Goal: Transaction & Acquisition: Purchase product/service

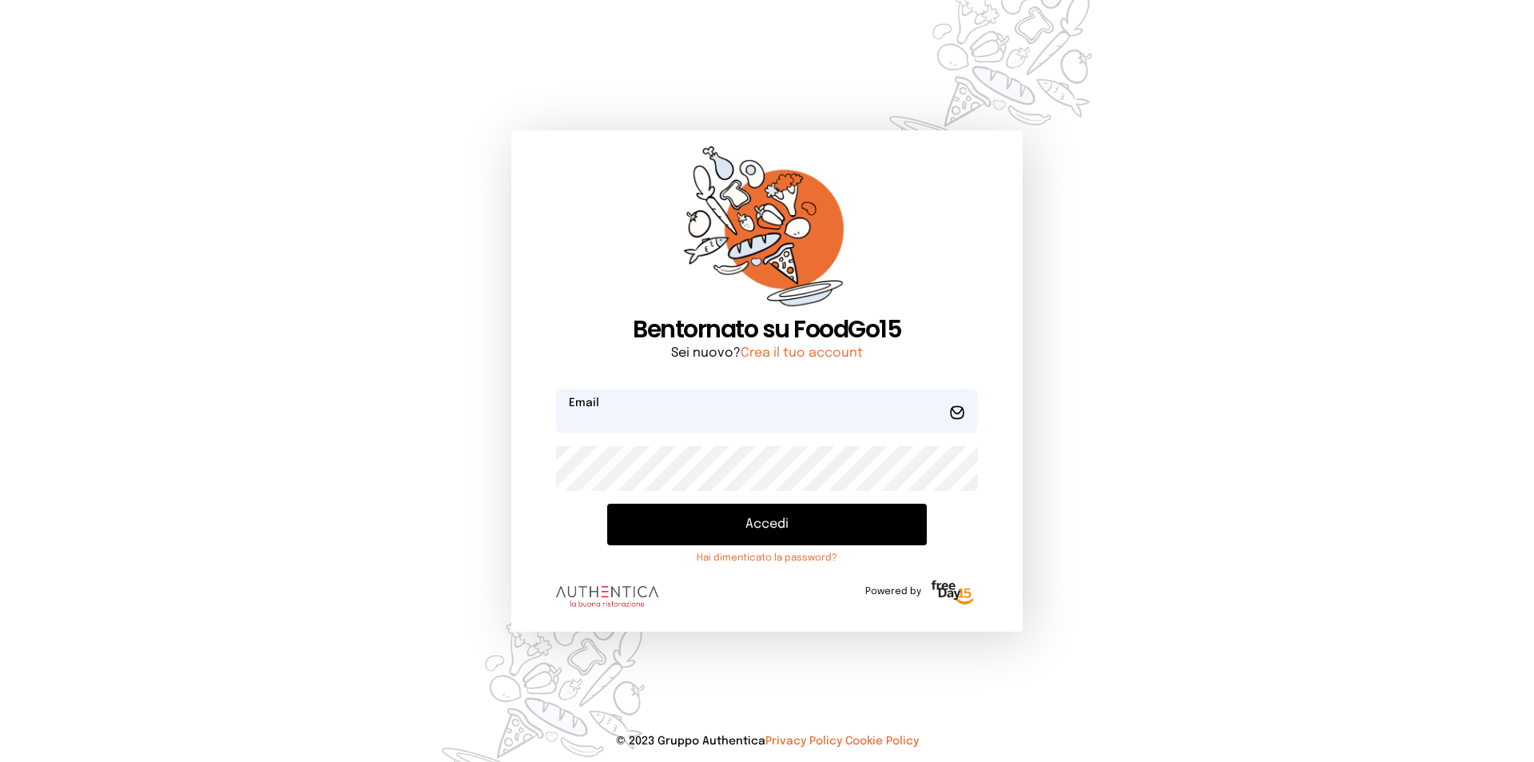
type input "**********"
click at [738, 532] on button "Accedi" at bounding box center [767, 524] width 320 height 42
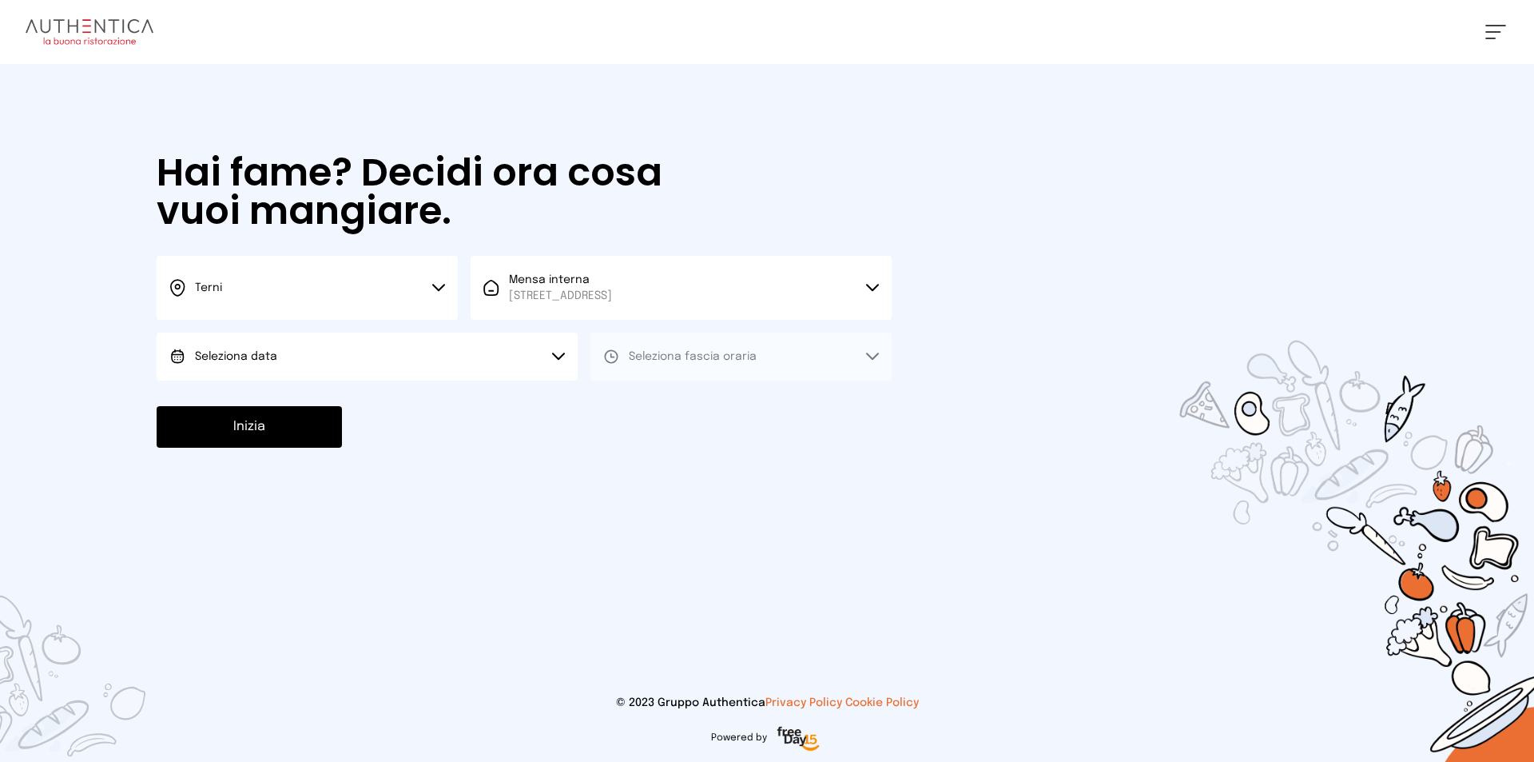
click at [432, 287] on icon at bounding box center [438, 288] width 13 height 8
click at [312, 335] on li "Terni" at bounding box center [307, 341] width 301 height 43
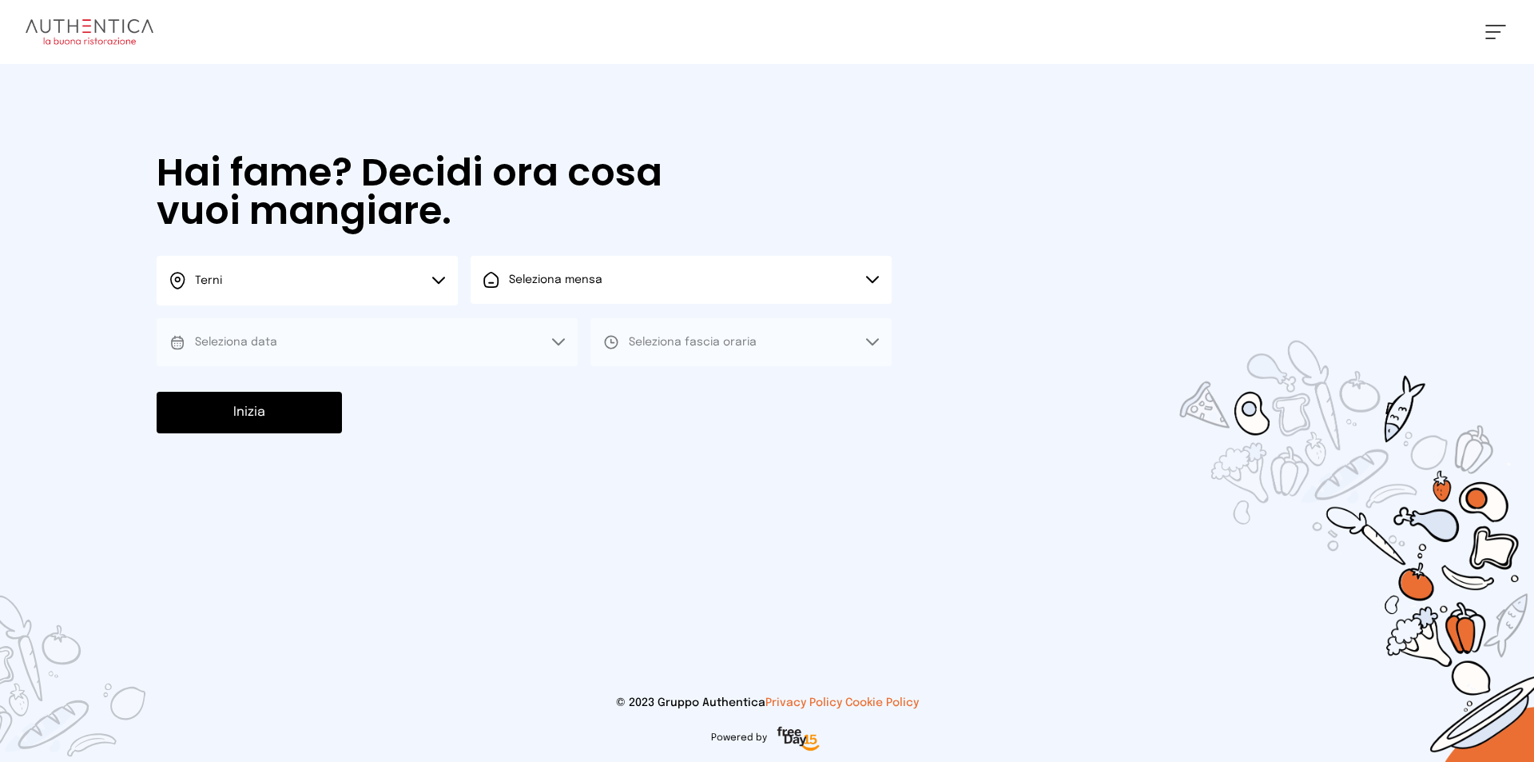
click at [654, 290] on button "Seleziona mensa" at bounding box center [681, 280] width 421 height 48
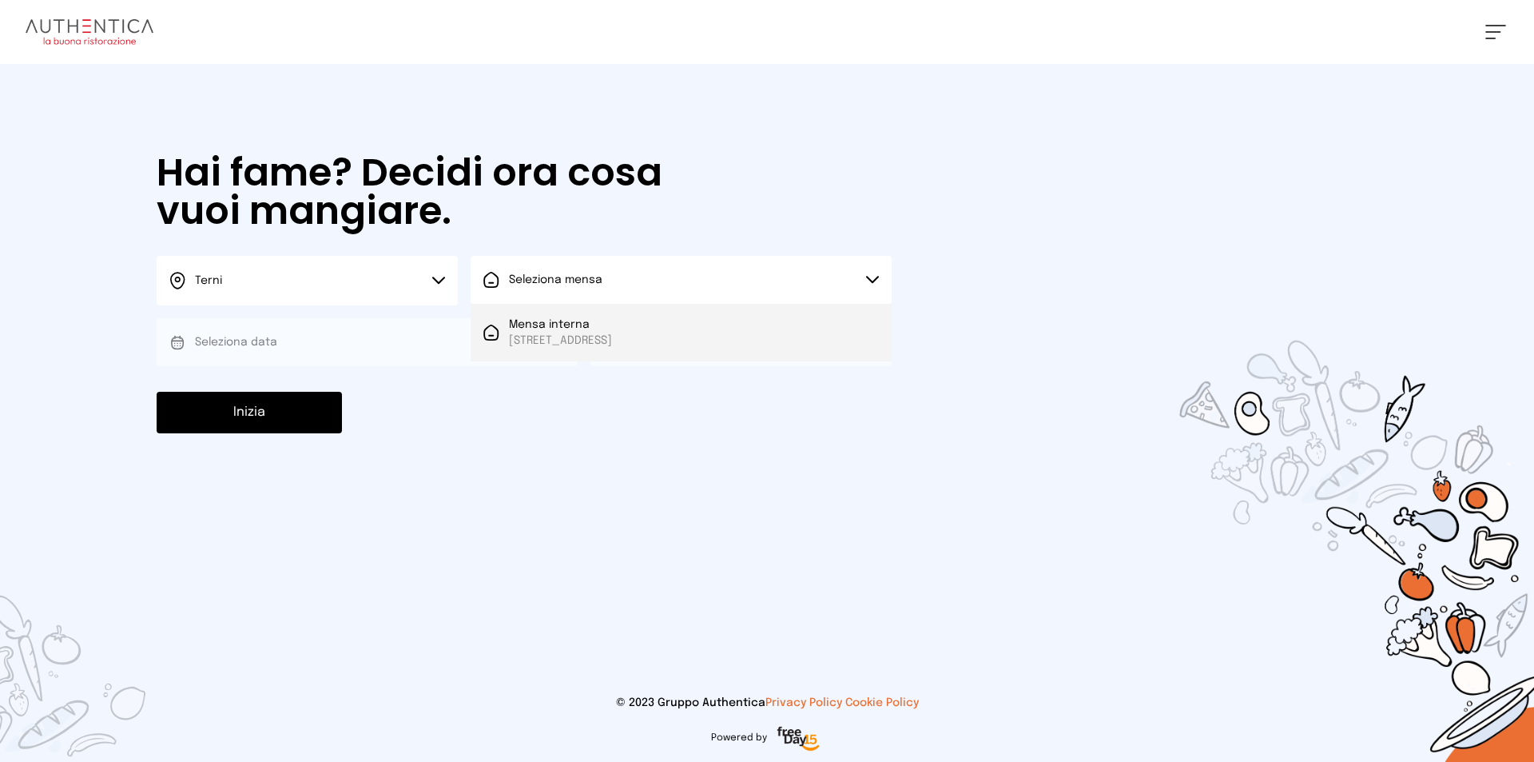
click at [630, 357] on li "Mensa interna [STREET_ADDRESS]" at bounding box center [681, 333] width 421 height 58
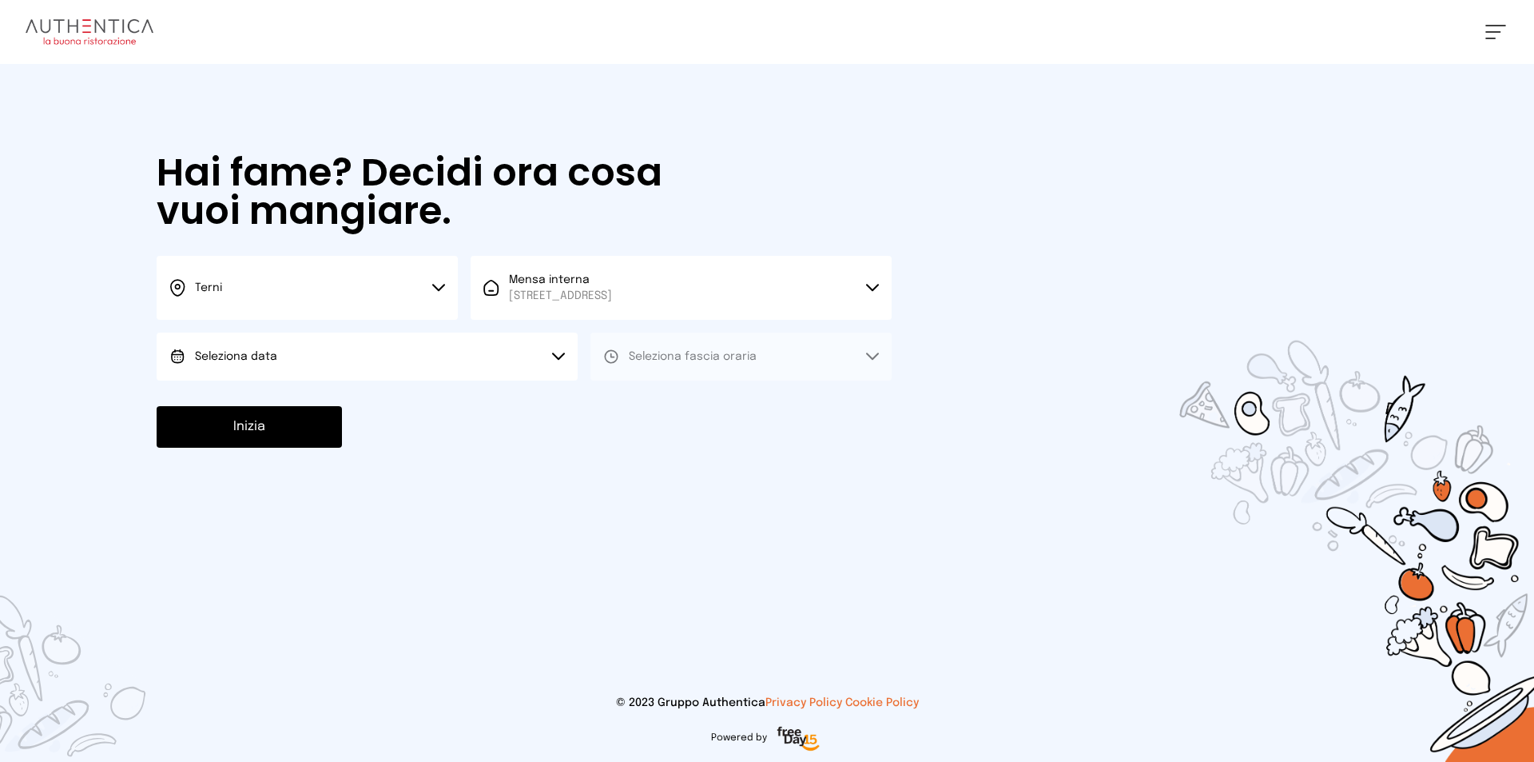
click at [283, 365] on button "Seleziona data" at bounding box center [367, 356] width 421 height 48
click at [253, 411] on li "[DATE], [DATE]" at bounding box center [367, 401] width 421 height 42
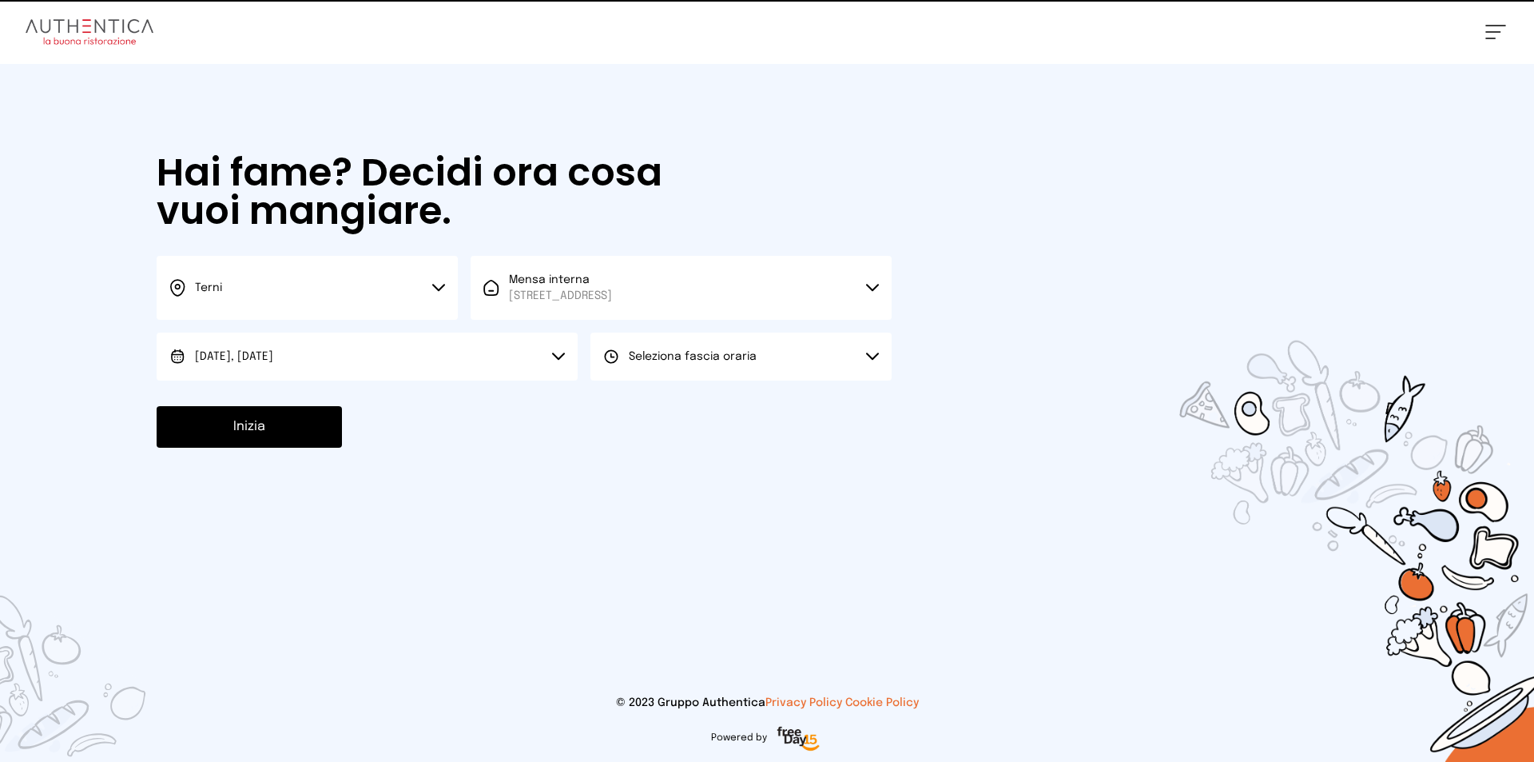
click at [714, 353] on span "Seleziona fascia oraria" at bounding box center [693, 356] width 128 height 11
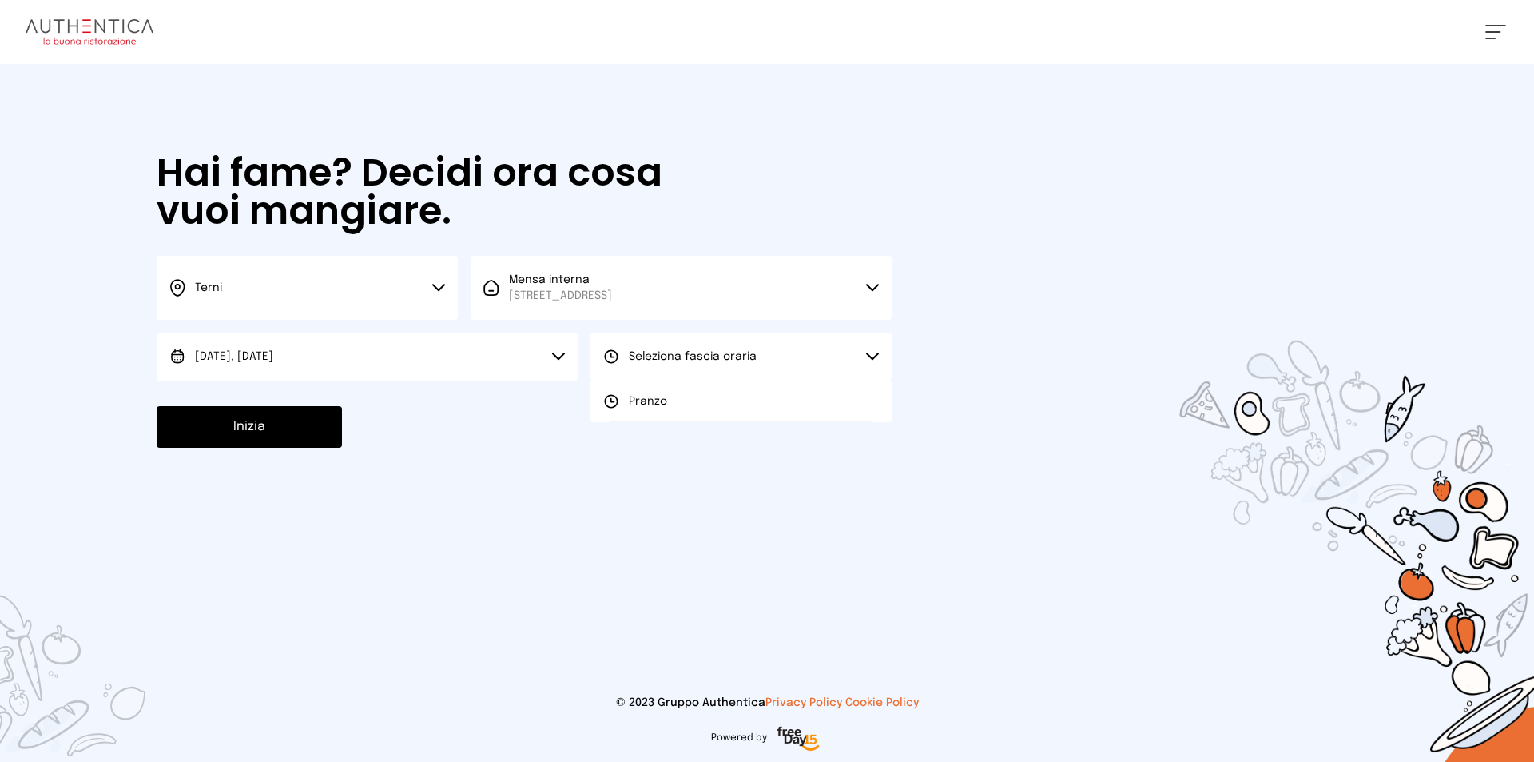
drag, startPoint x: 660, startPoint y: 404, endPoint x: 297, endPoint y: 389, distance: 363.1
click at [646, 405] on span "Pranzo" at bounding box center [648, 401] width 38 height 16
click at [244, 435] on button "Inizia" at bounding box center [249, 427] width 185 height 42
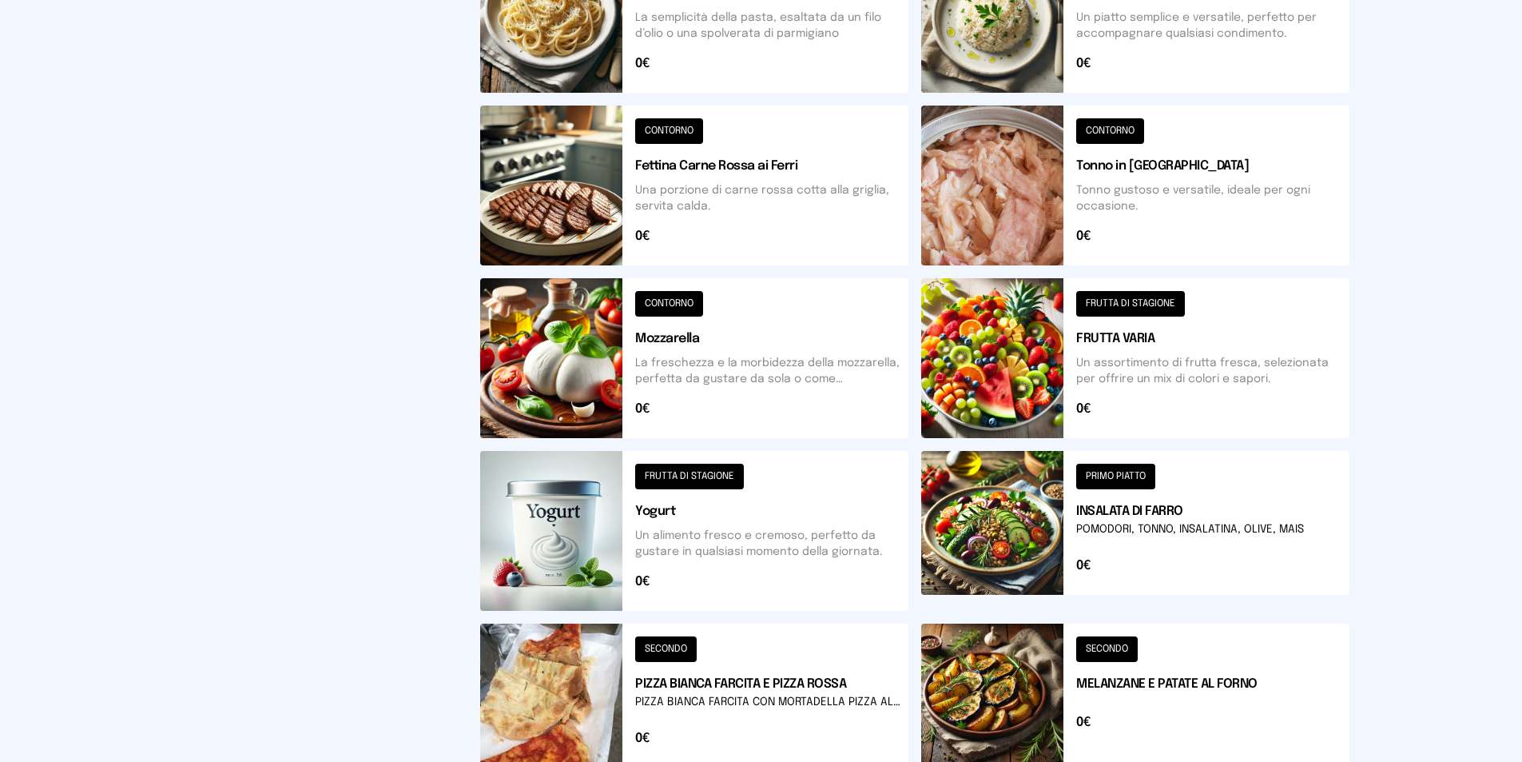
scroll to position [593, 0]
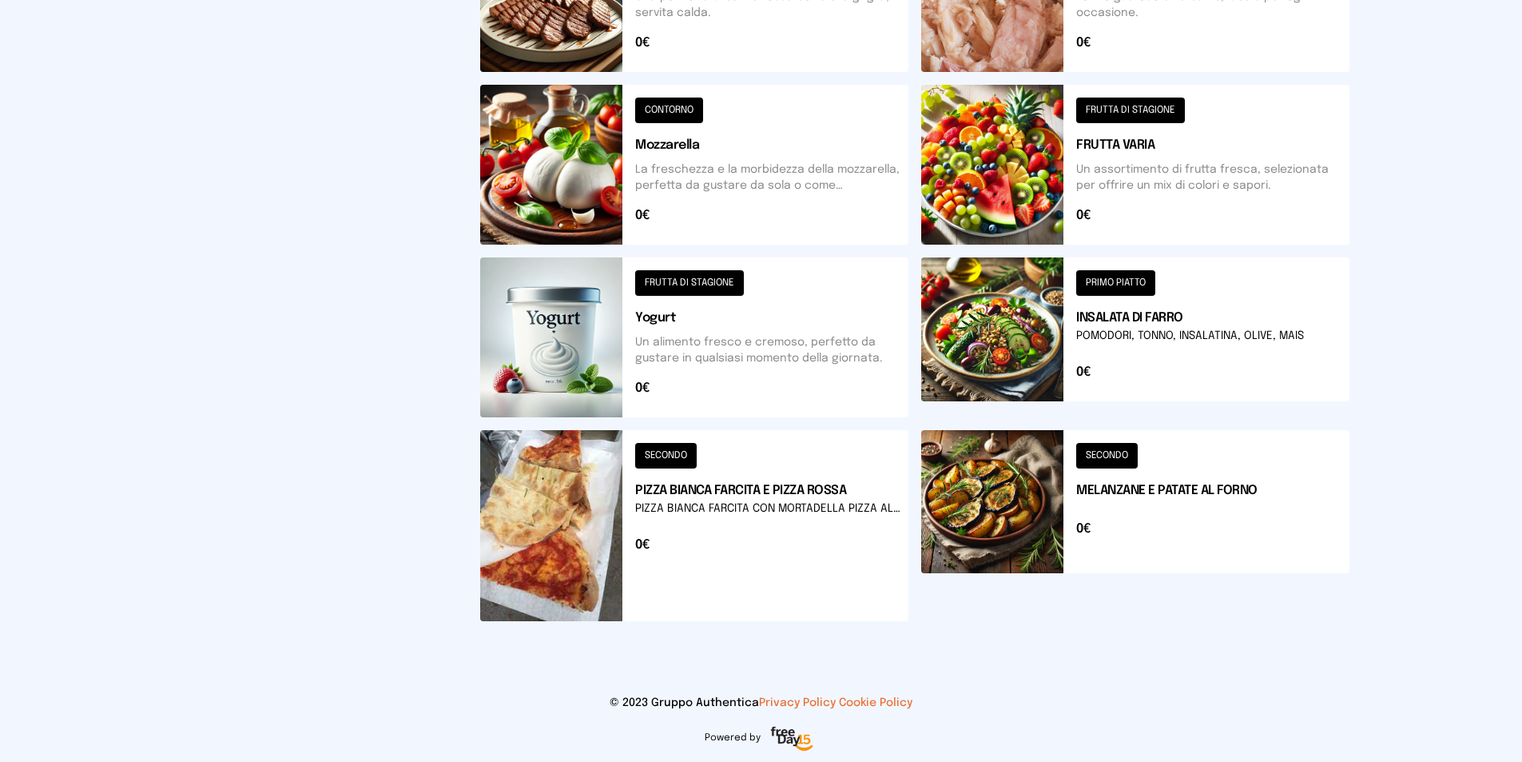
click at [1011, 524] on button at bounding box center [1135, 525] width 428 height 191
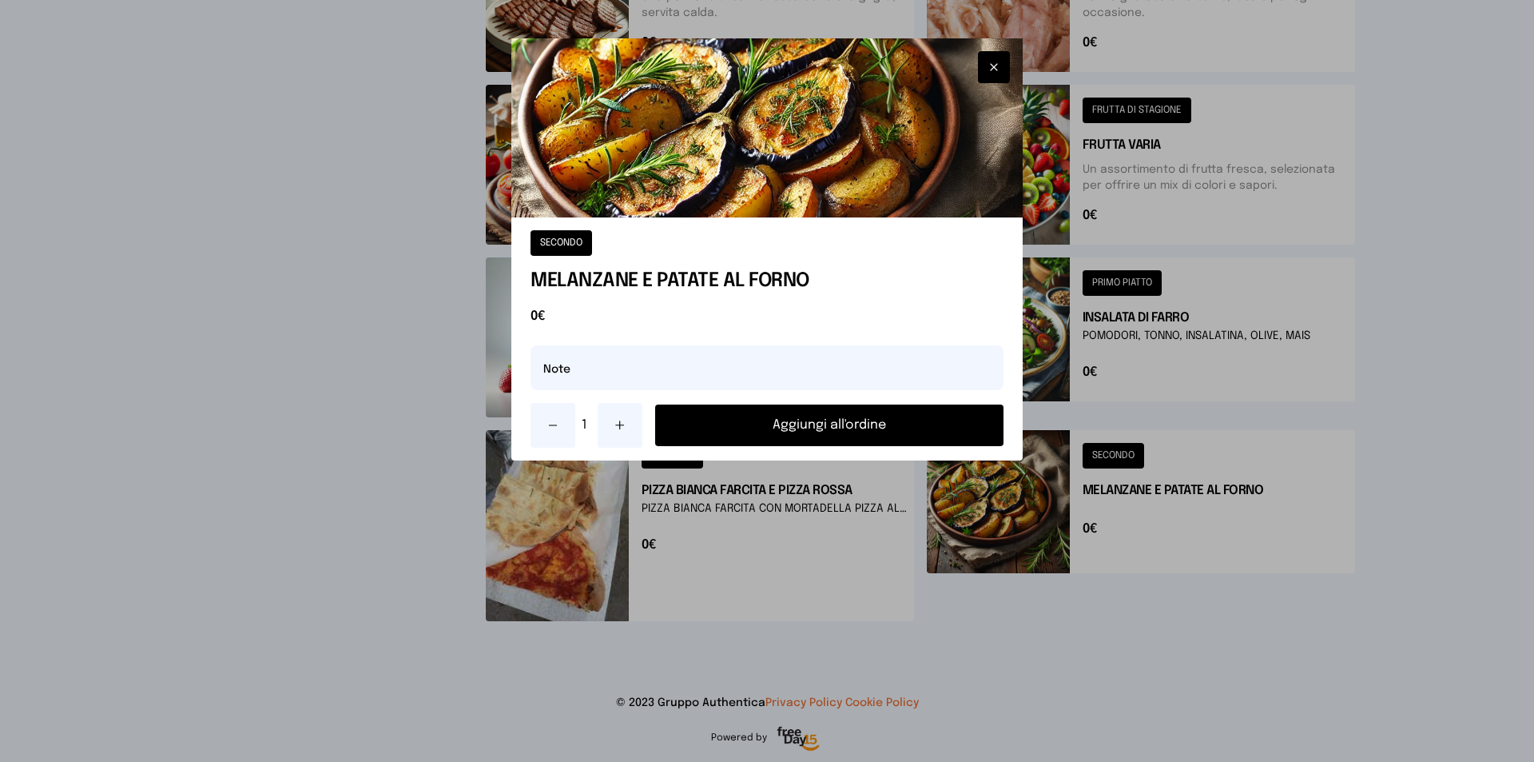
click at [1170, 391] on div at bounding box center [767, 381] width 1534 height 762
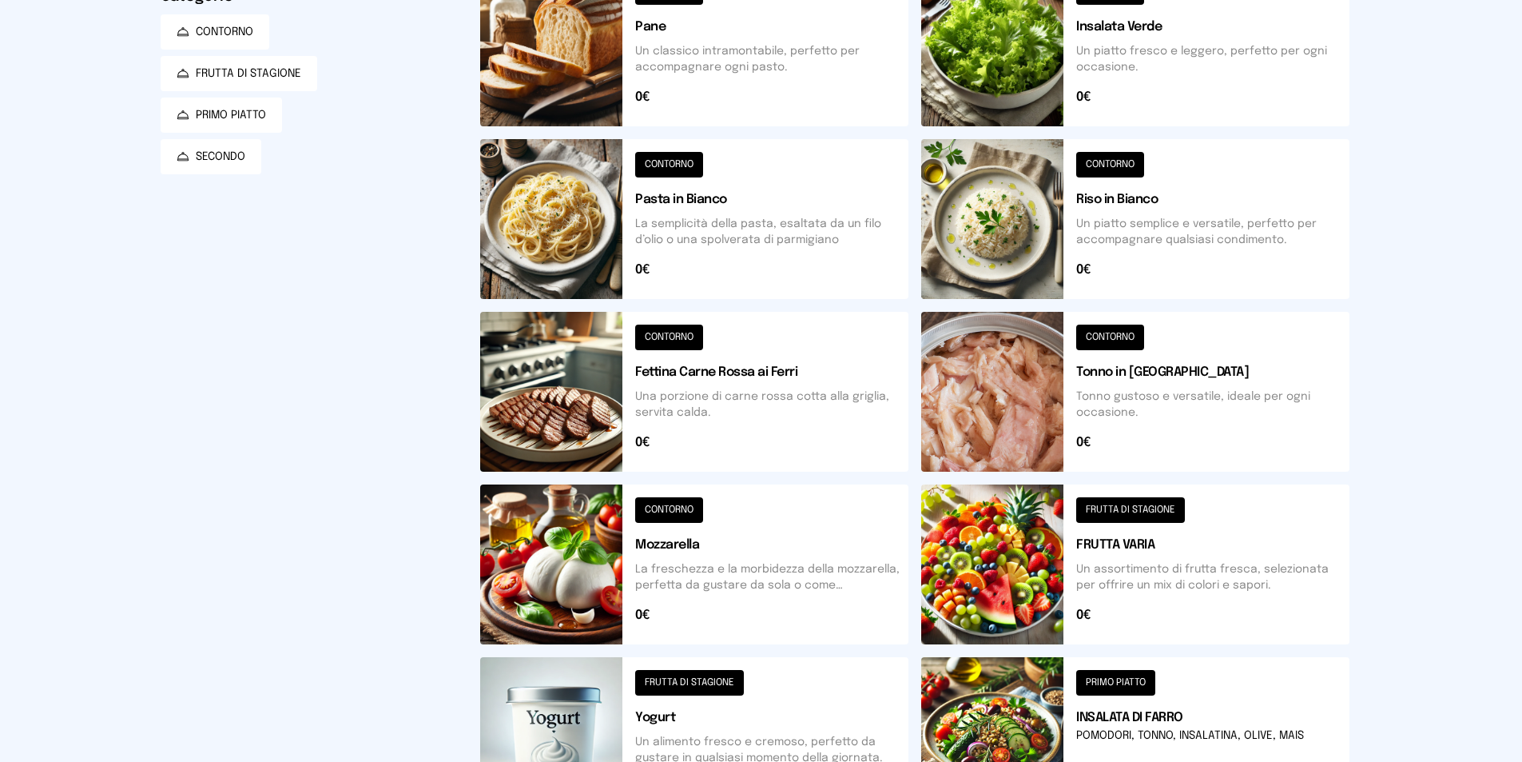
scroll to position [353, 0]
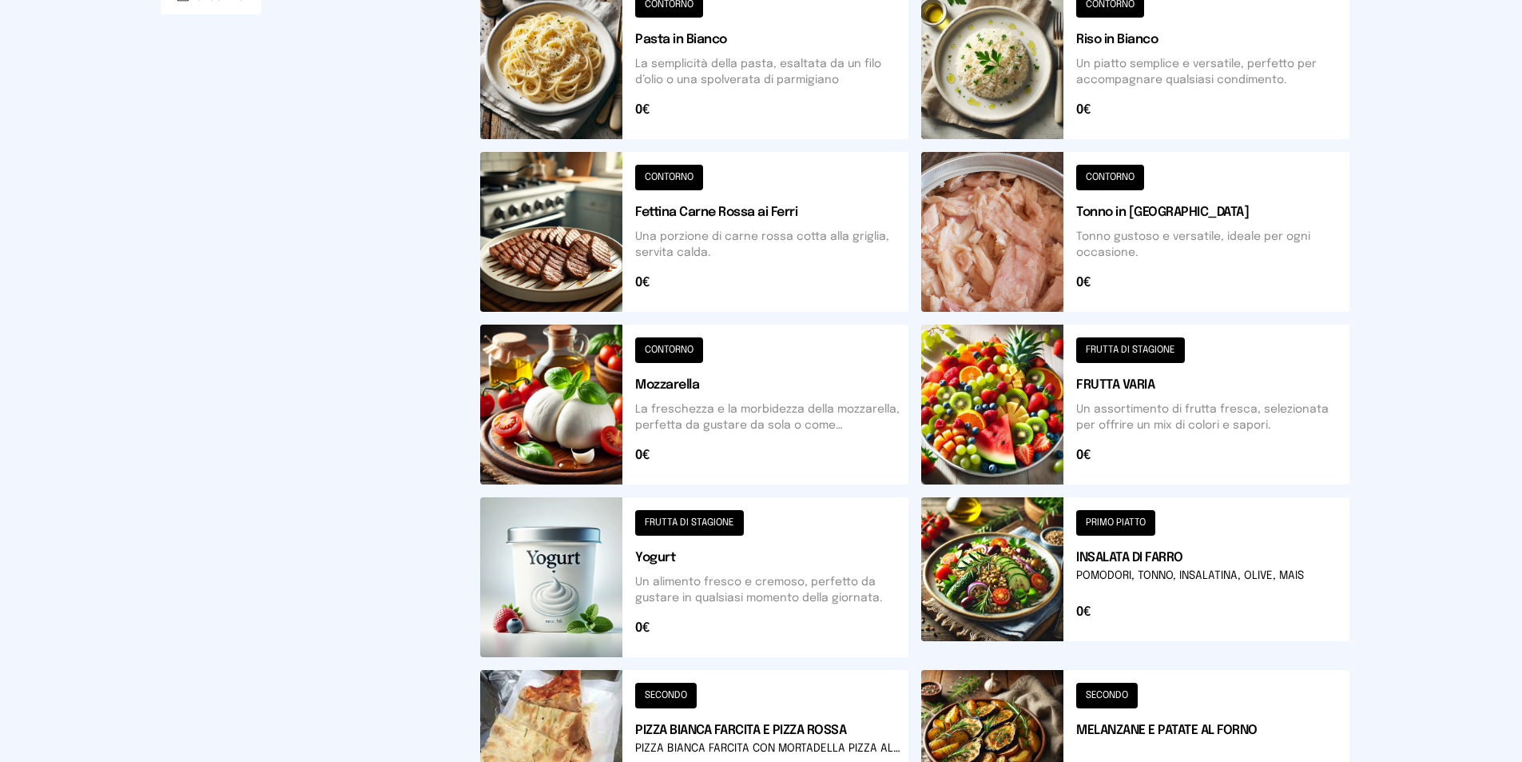
click at [1027, 583] on button at bounding box center [1135, 577] width 428 height 160
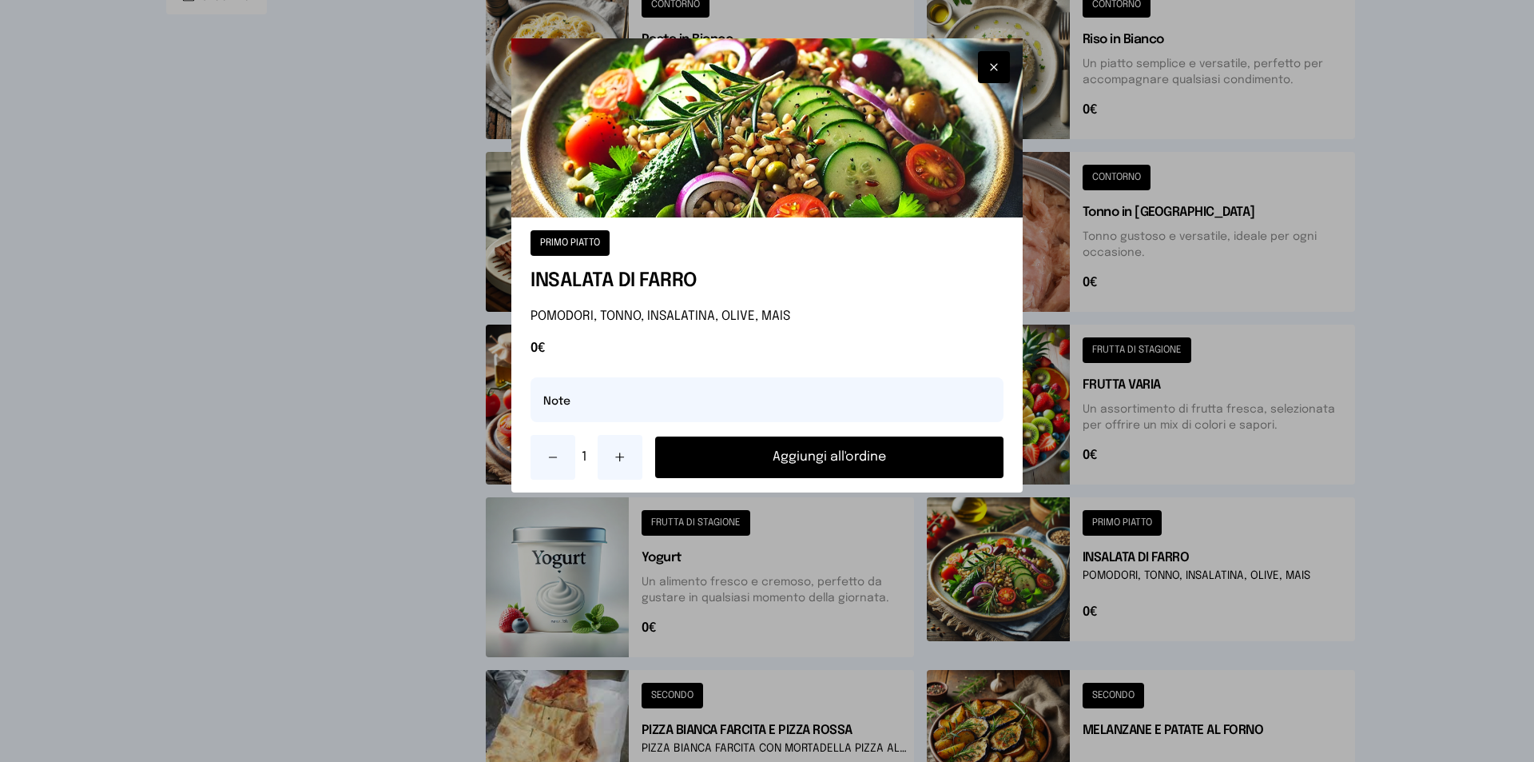
click at [921, 458] on button "Aggiungi all'ordine" at bounding box center [829, 457] width 348 height 42
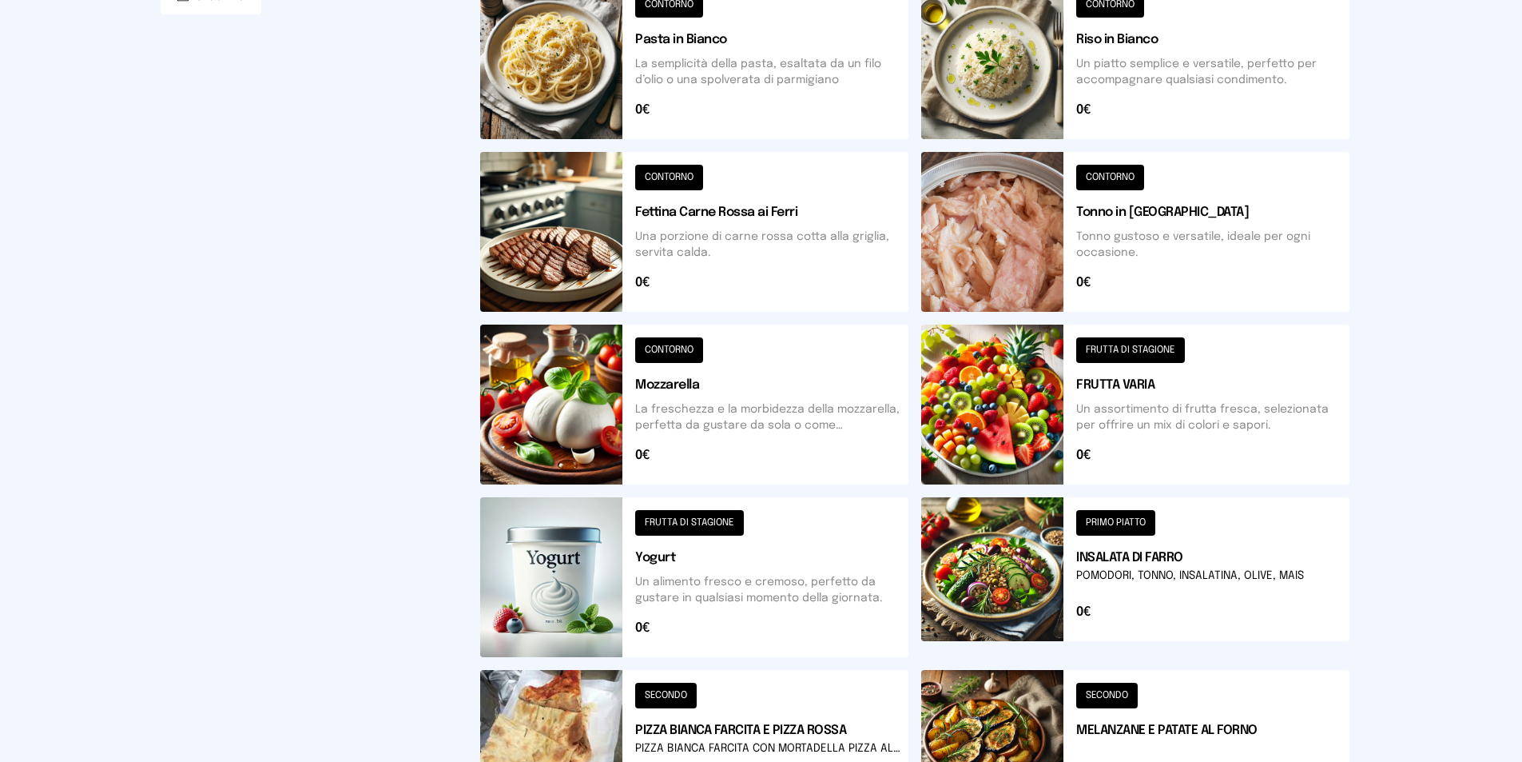
scroll to position [433, 0]
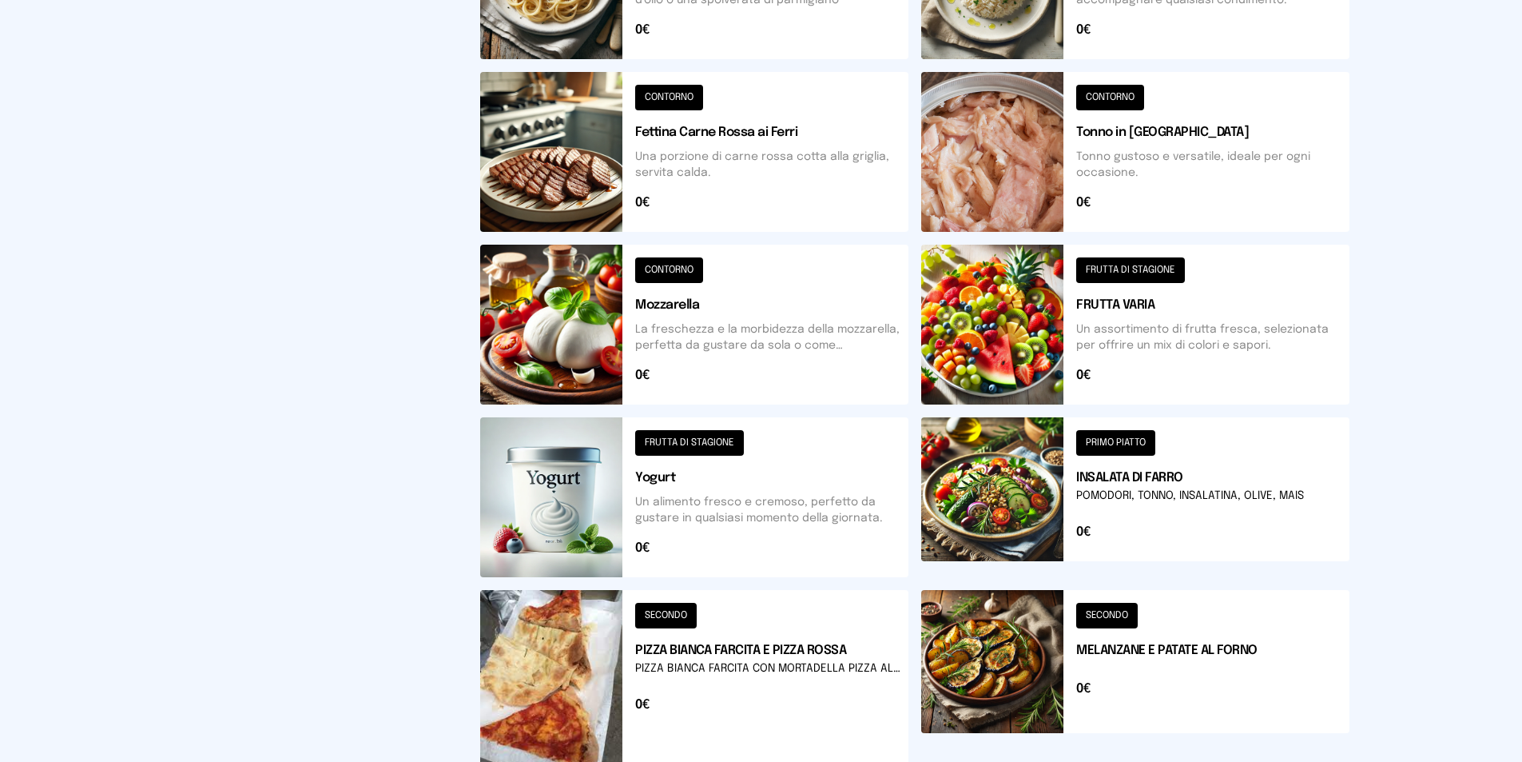
click at [979, 105] on button at bounding box center [1135, 152] width 428 height 160
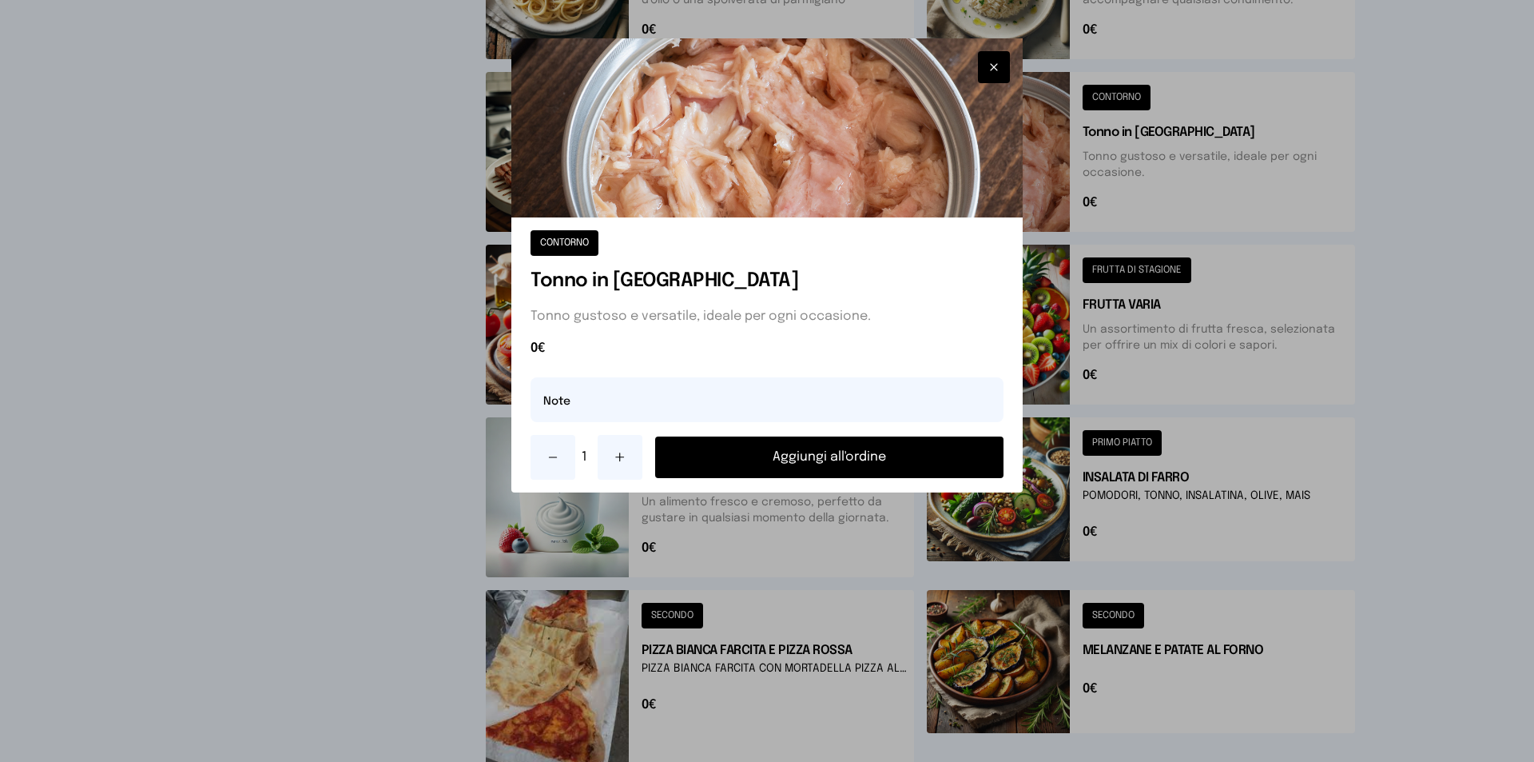
click at [852, 462] on button "Aggiungi all'ordine" at bounding box center [829, 457] width 348 height 42
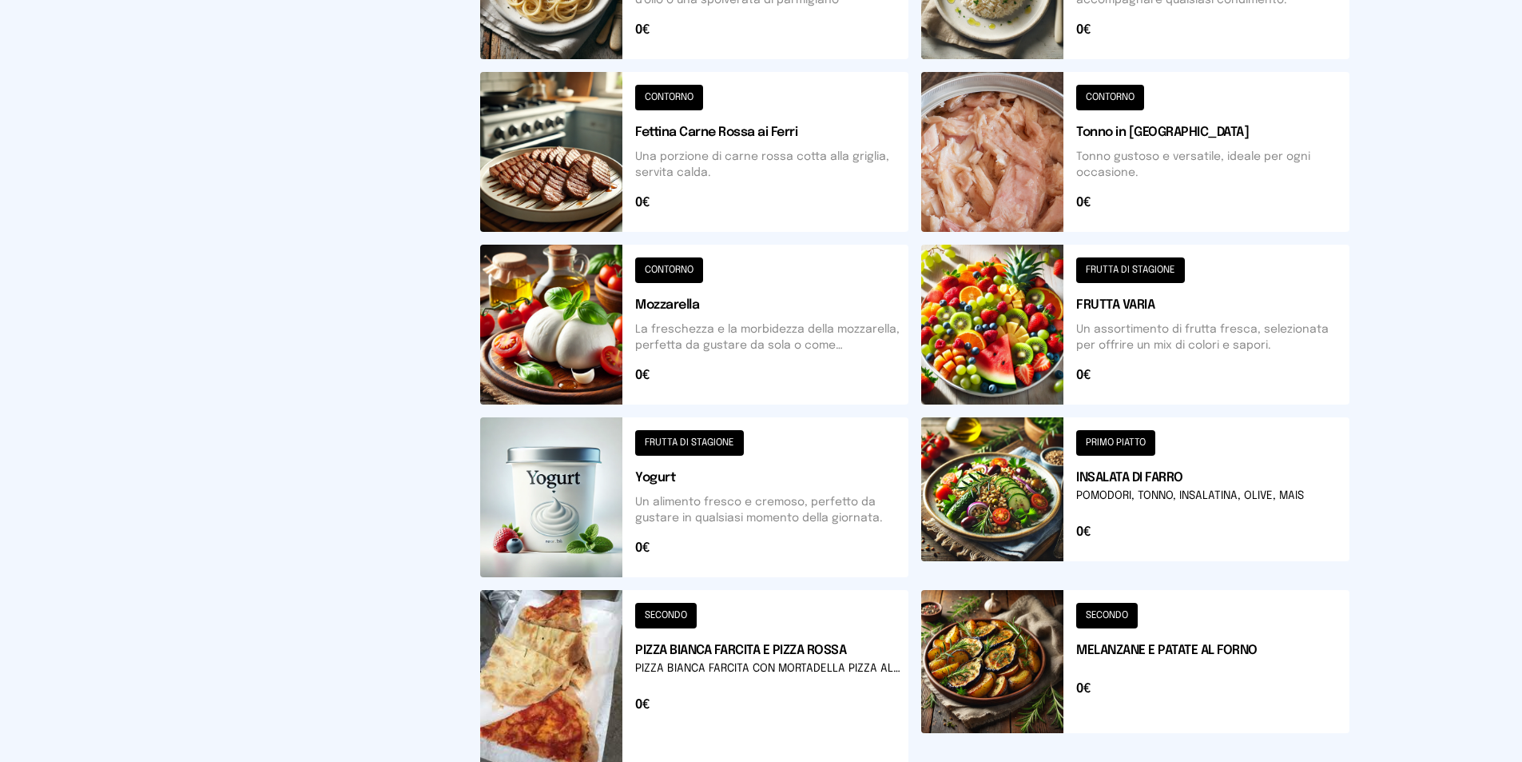
click at [1033, 638] on button at bounding box center [1135, 685] width 428 height 191
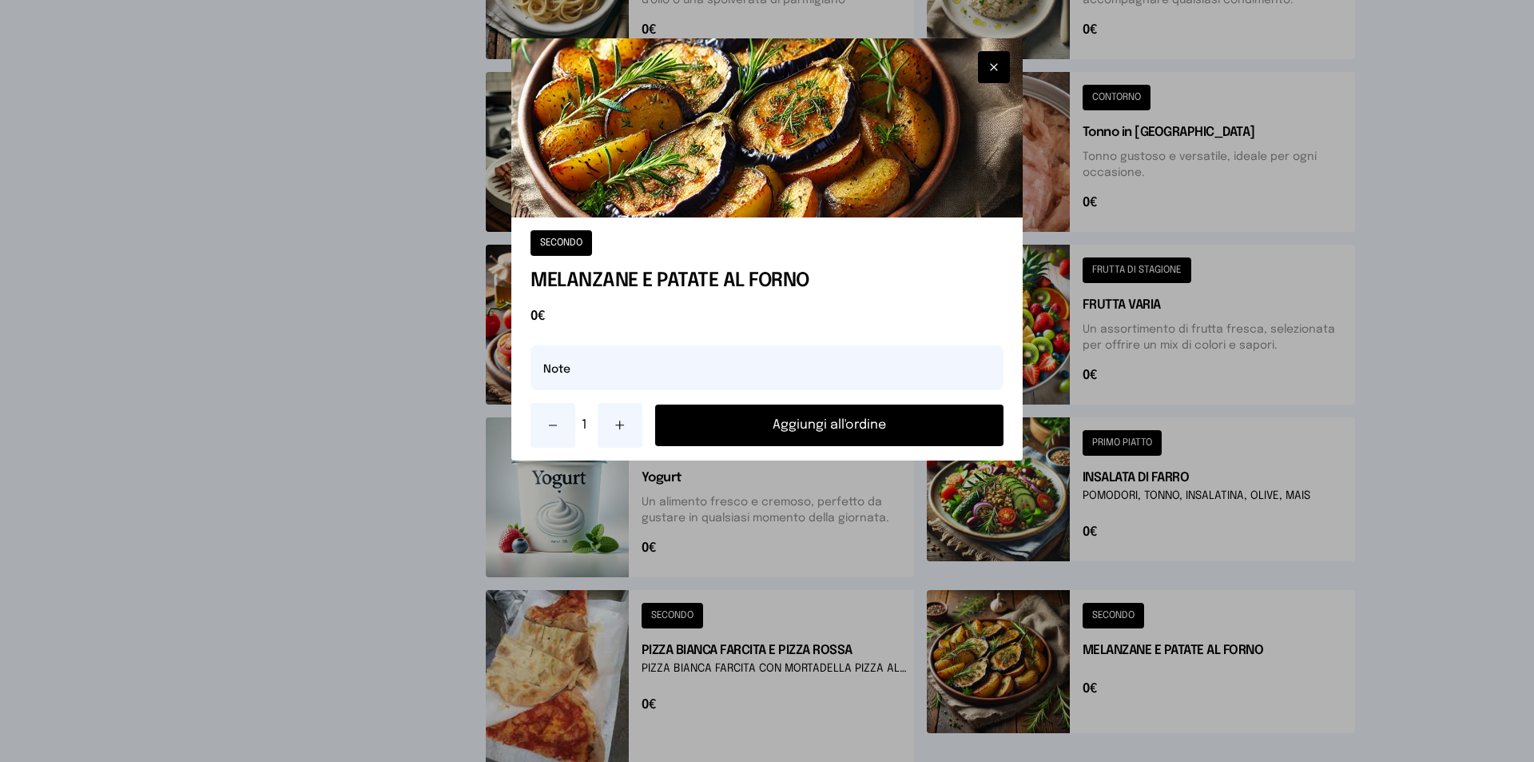
click at [893, 421] on button "Aggiungi all'ordine" at bounding box center [829, 425] width 348 height 42
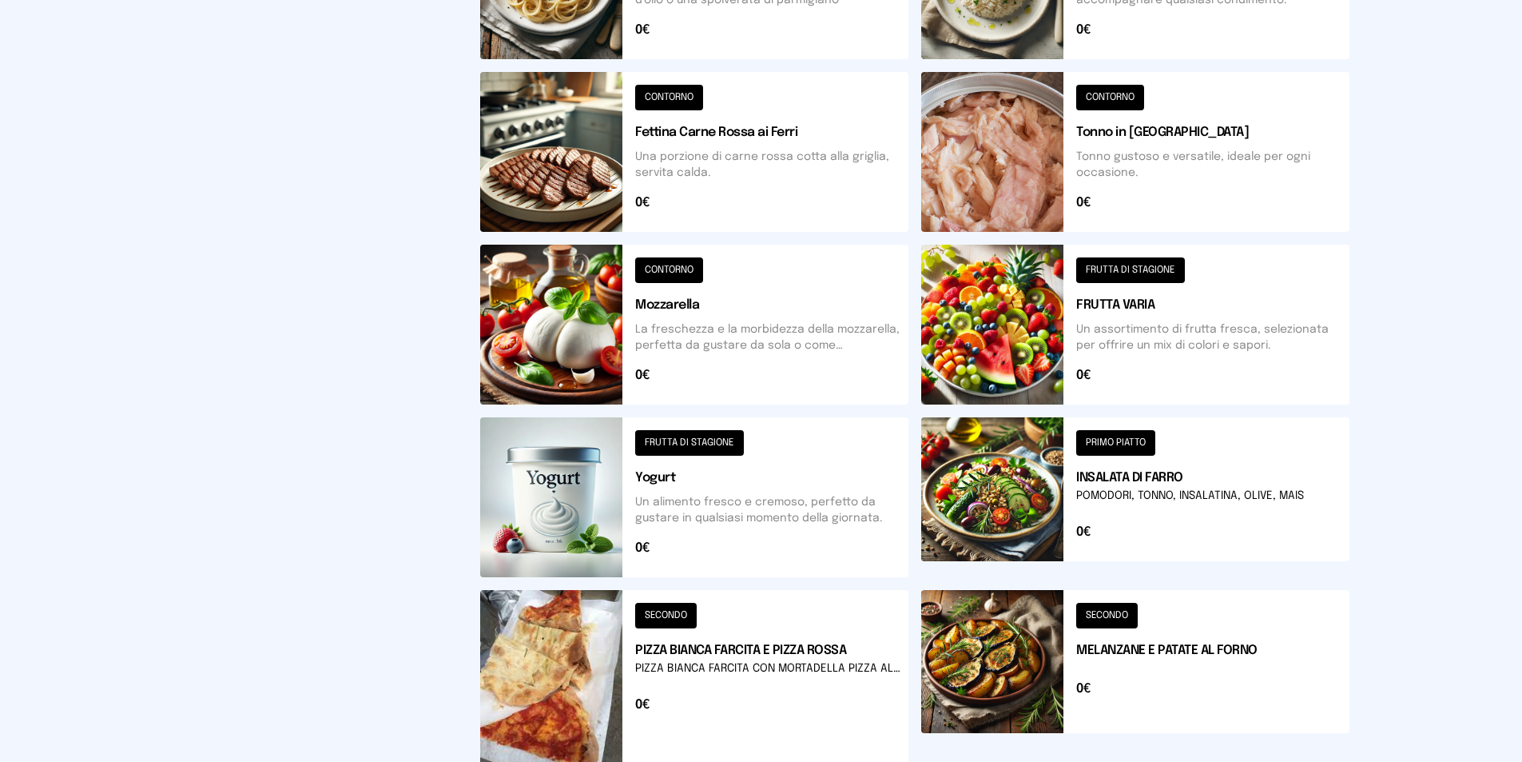
scroll to position [353, 0]
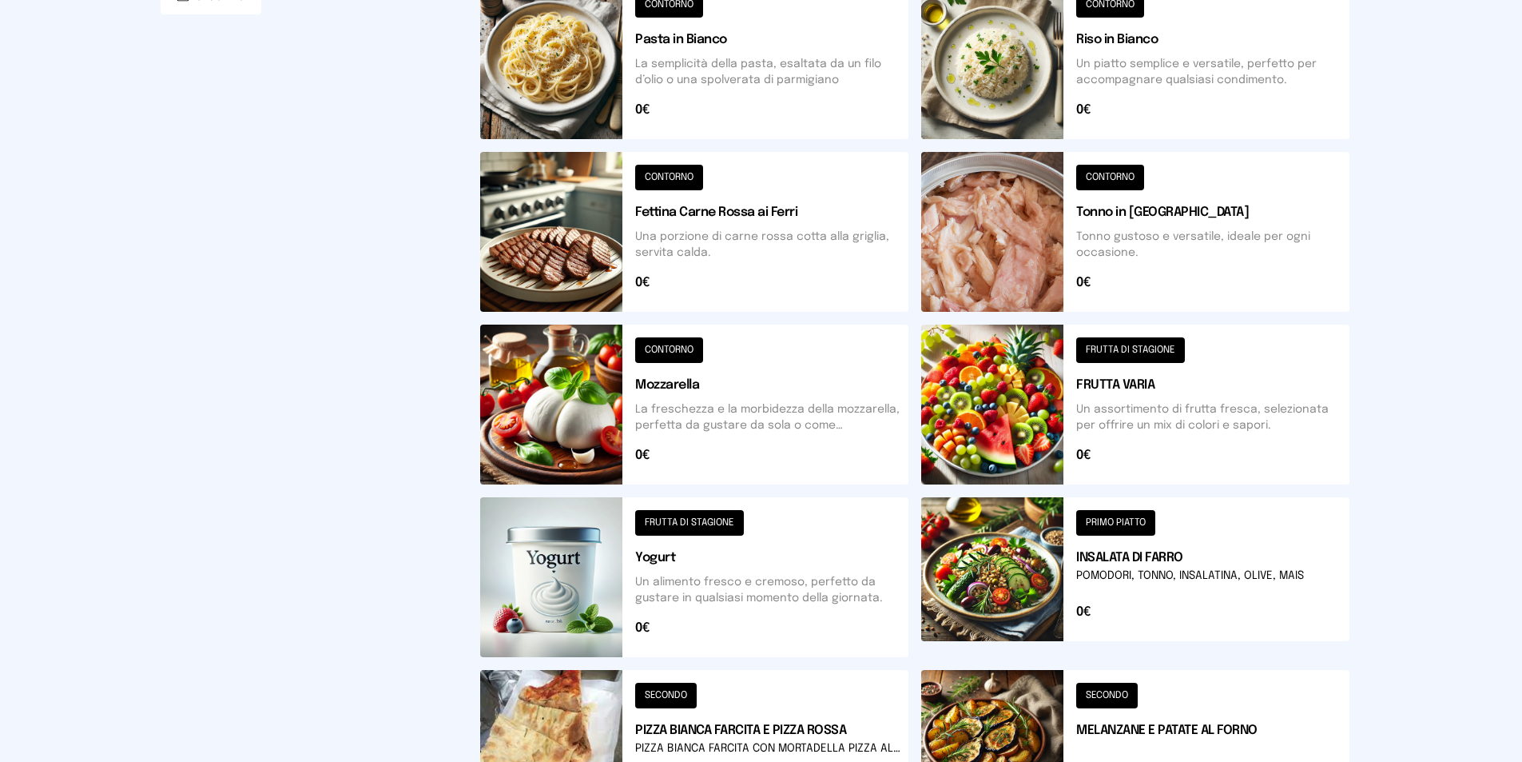
click at [996, 383] on button at bounding box center [1135, 404] width 428 height 160
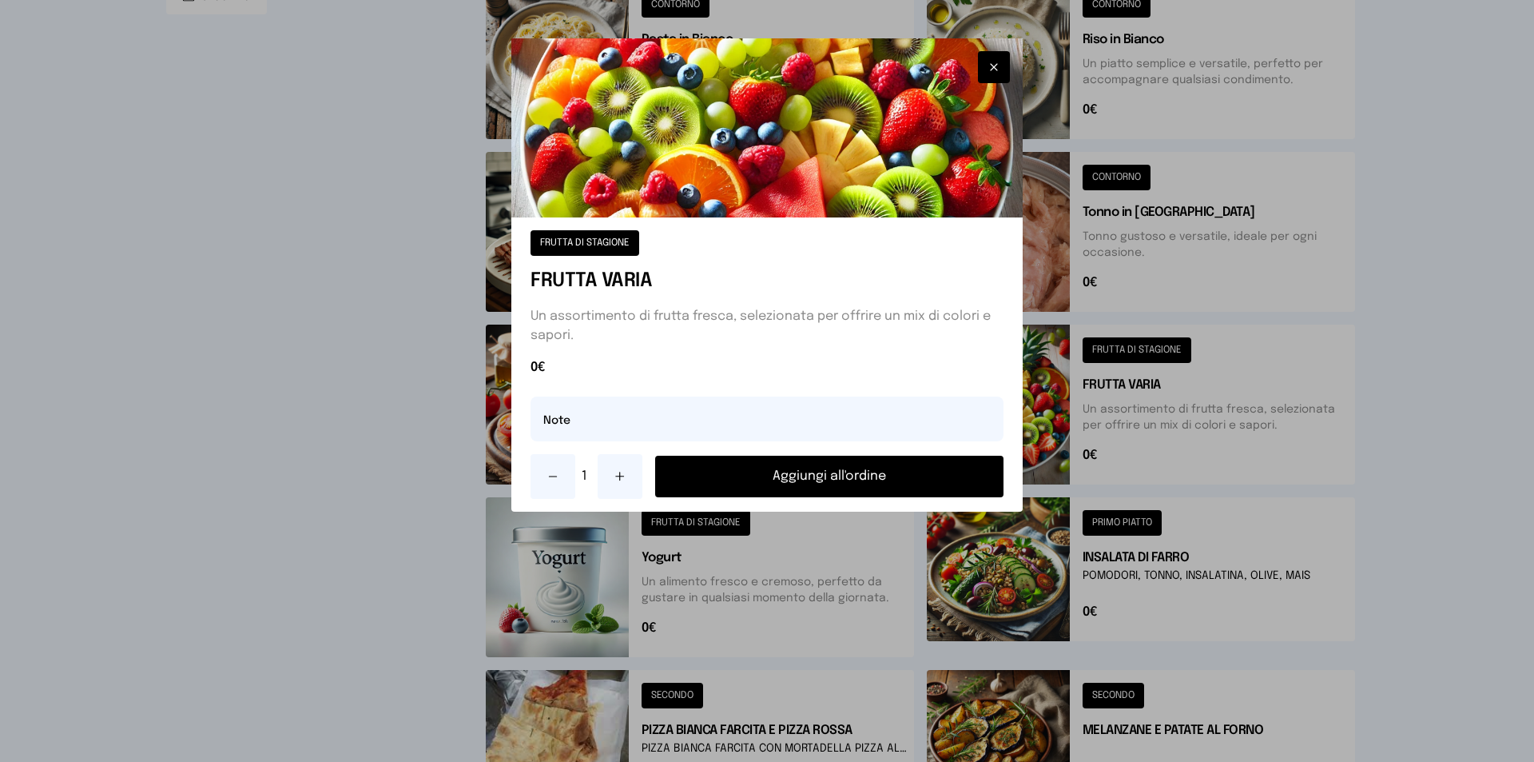
click at [899, 475] on button "Aggiungi all'ordine" at bounding box center [829, 476] width 348 height 42
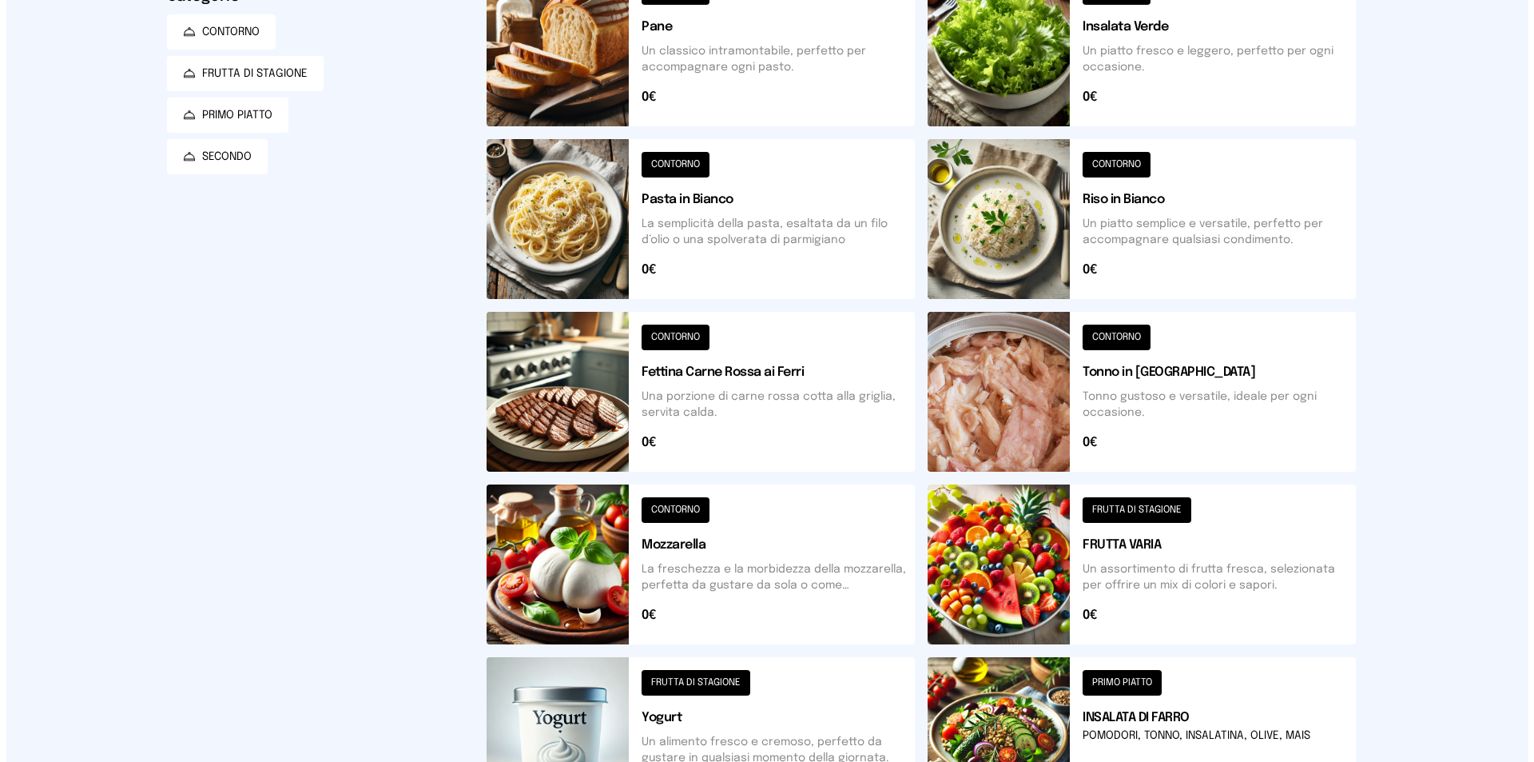
scroll to position [0, 0]
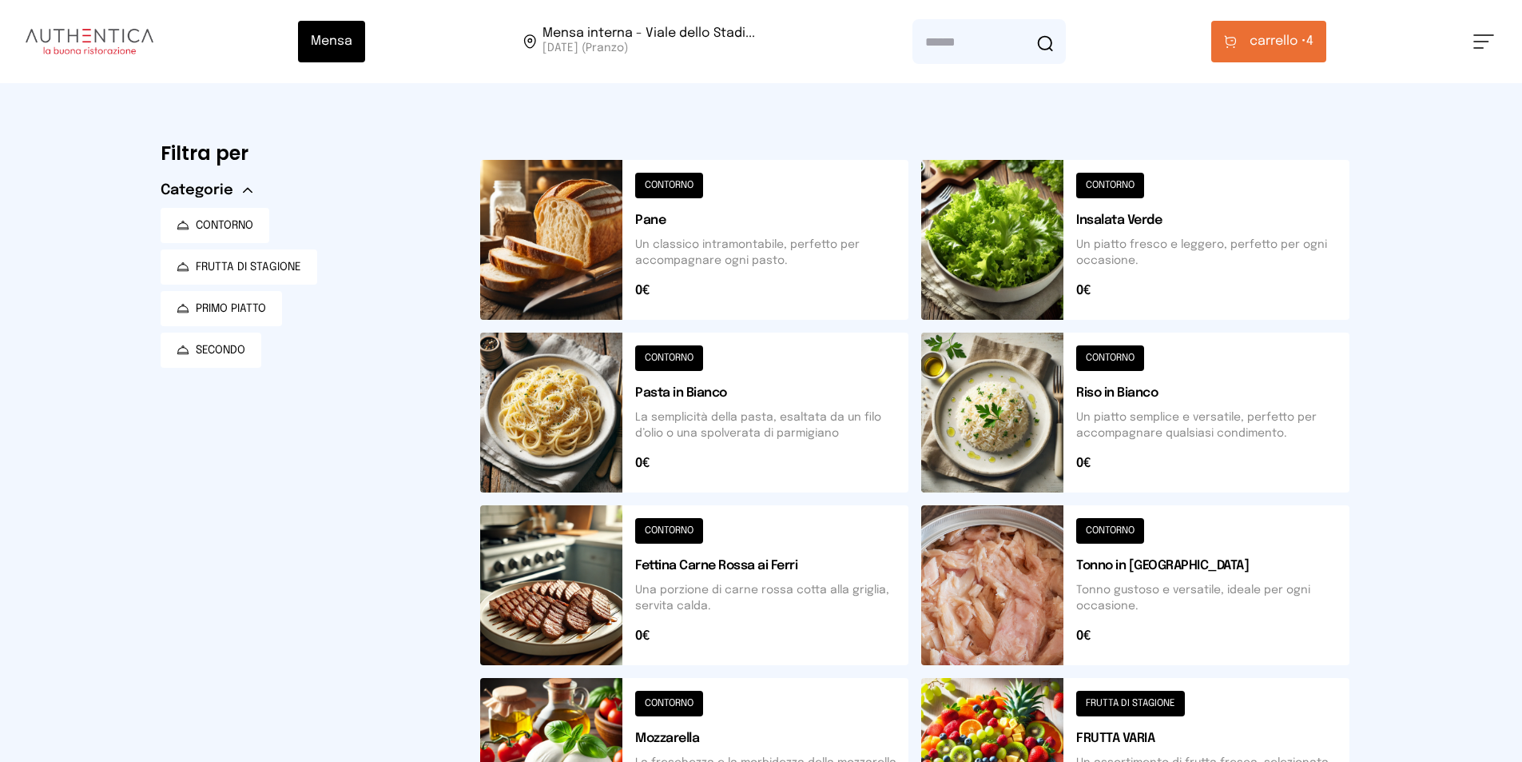
click at [1301, 50] on button "carrello • 4" at bounding box center [1268, 42] width 115 height 42
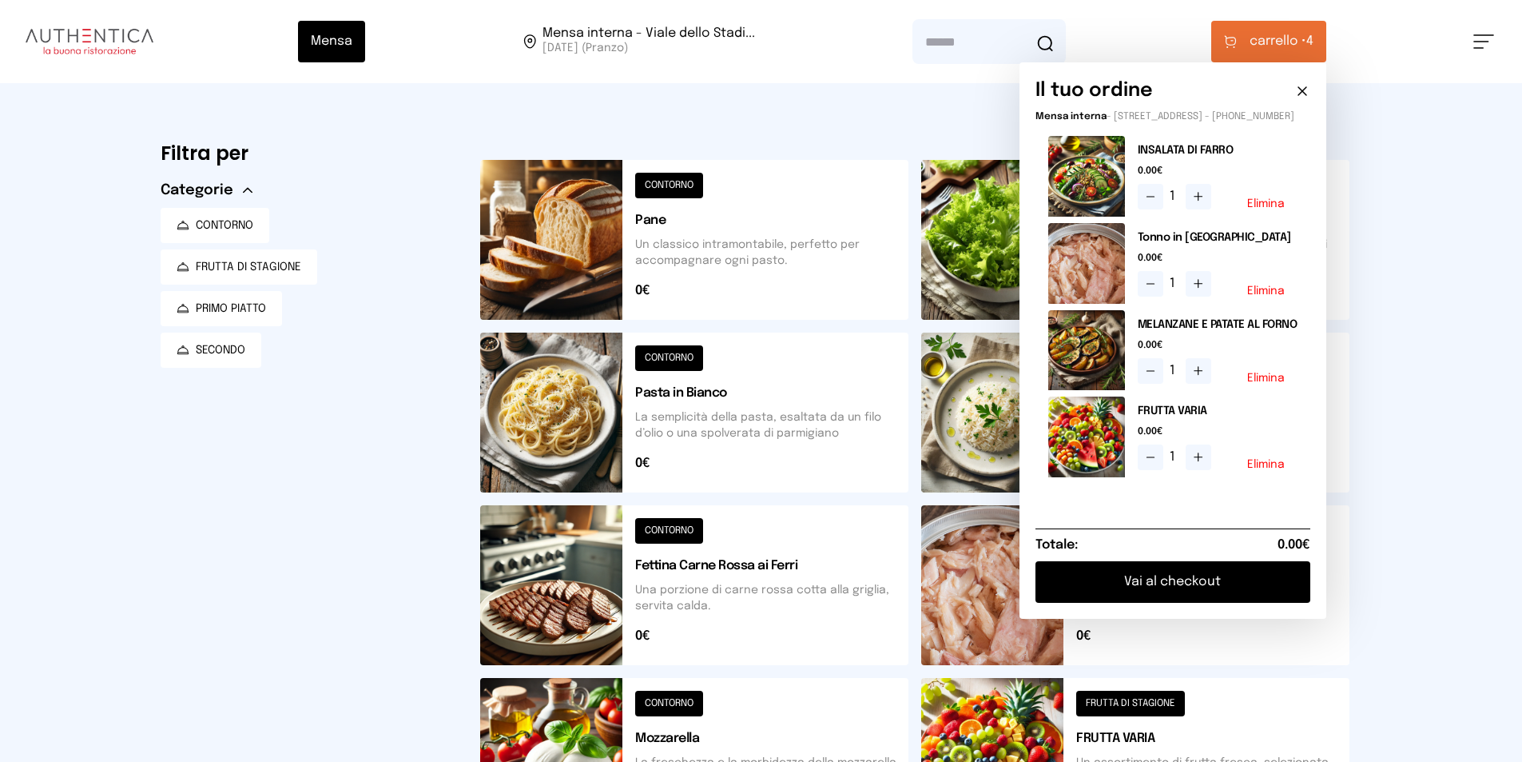
click at [1248, 593] on button "Vai al checkout" at bounding box center [1173, 582] width 275 height 42
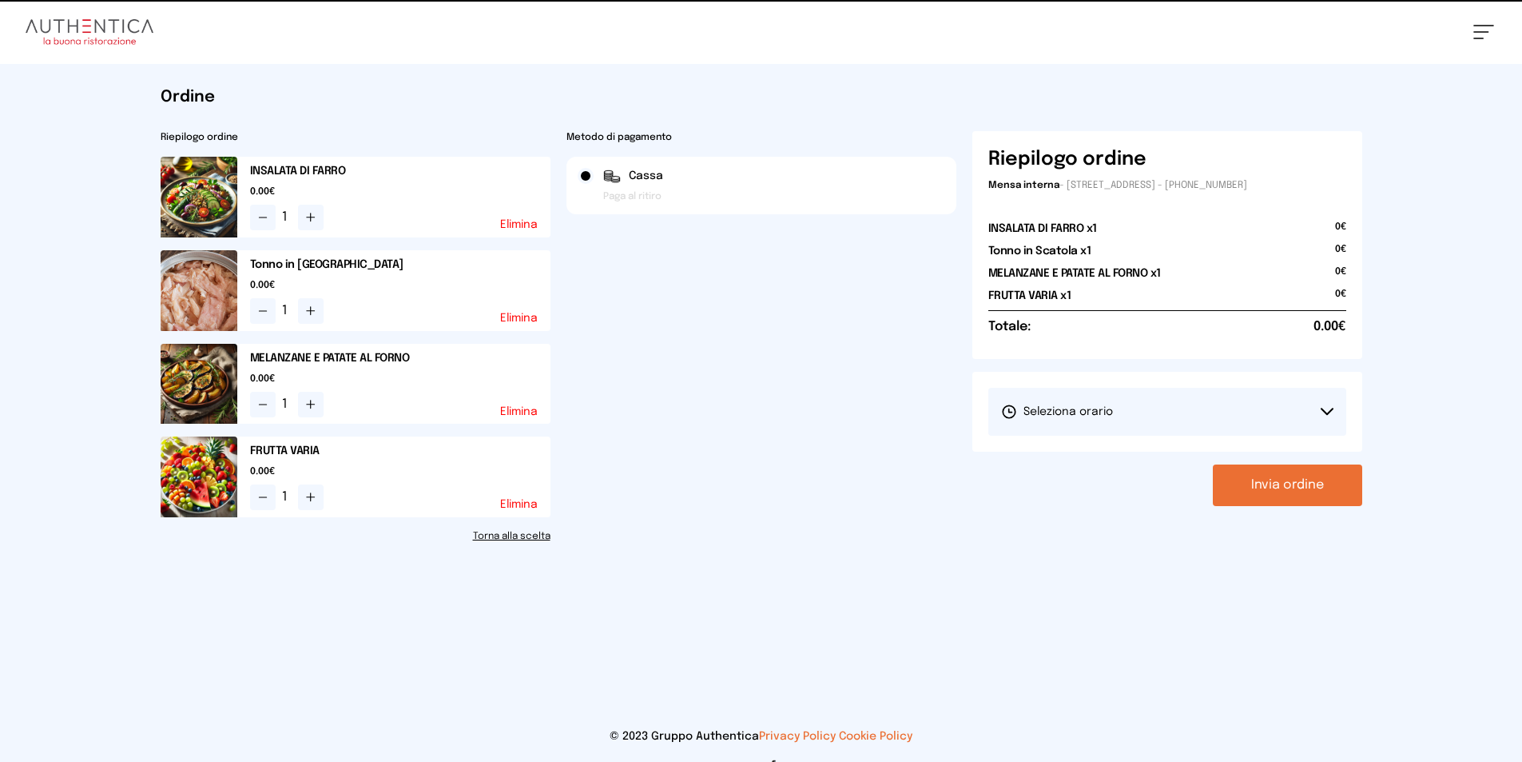
click at [1313, 396] on button "Seleziona orario" at bounding box center [1167, 412] width 358 height 48
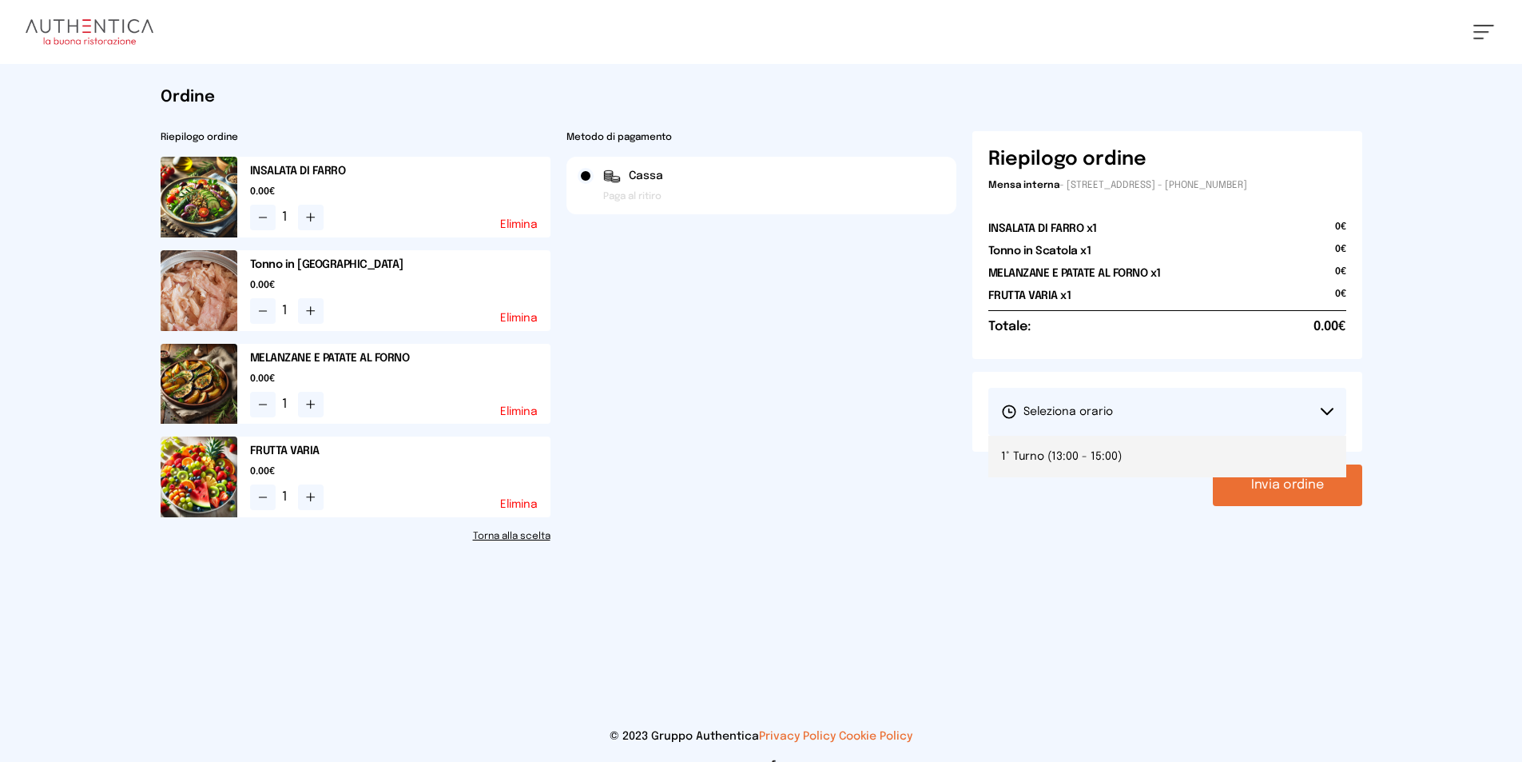
click at [1125, 460] on li "1° Turno (13:00 - 15:00)" at bounding box center [1167, 456] width 358 height 42
click at [1278, 478] on button "Invia ordine" at bounding box center [1287, 485] width 149 height 42
